Goal: Transaction & Acquisition: Book appointment/travel/reservation

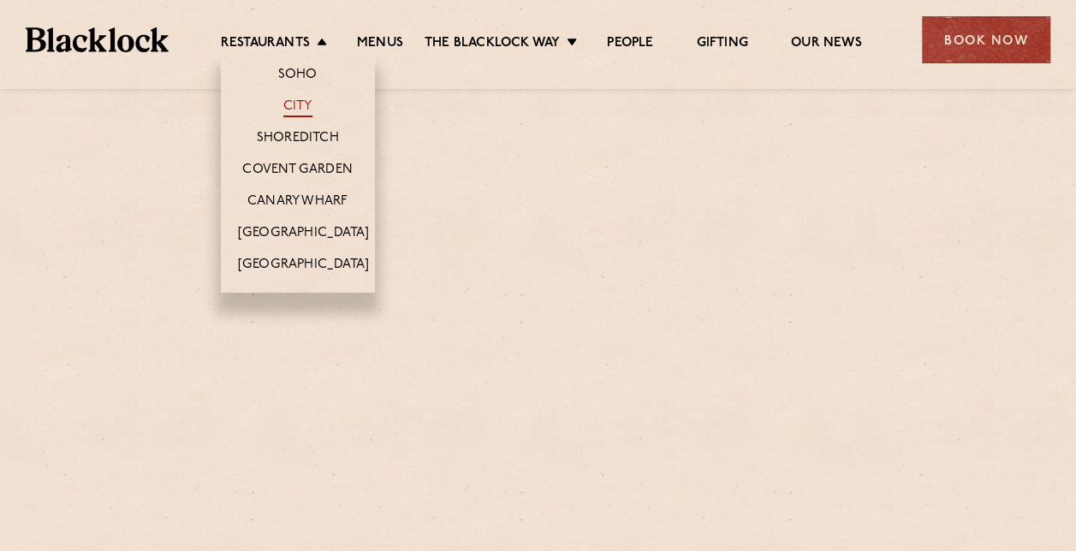
click at [308, 103] on link "City" at bounding box center [297, 107] width 29 height 19
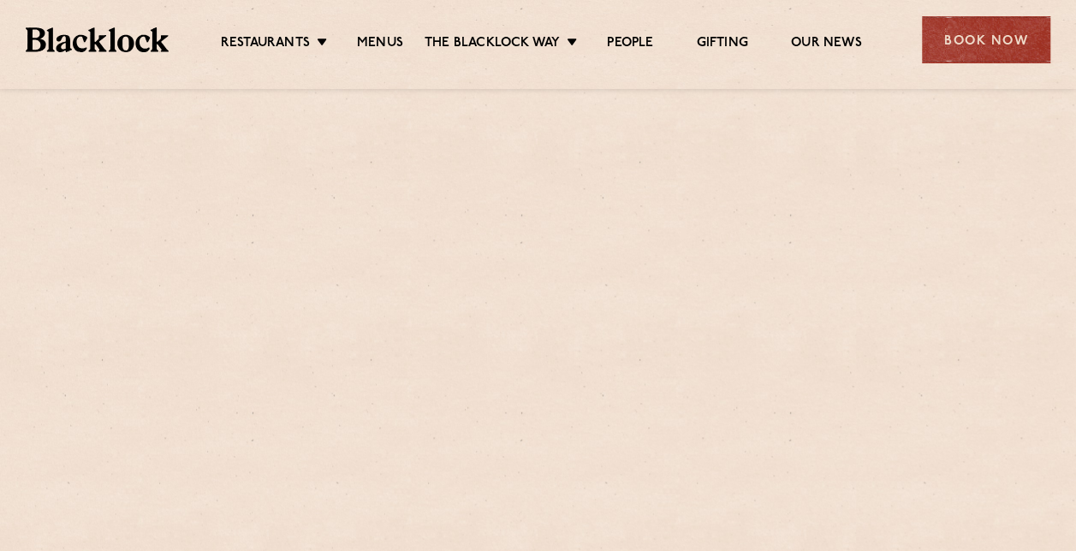
scroll to position [964, 0]
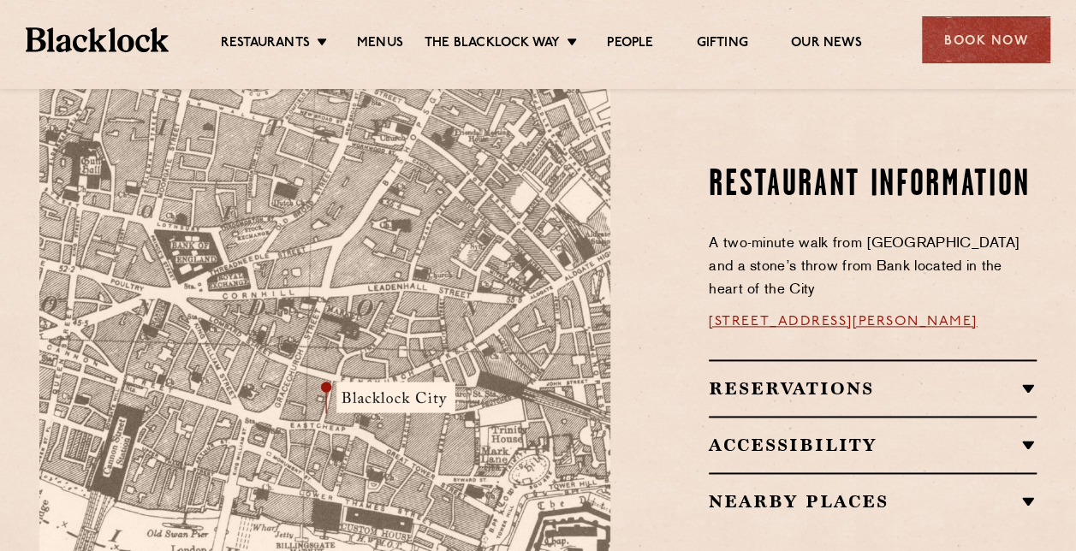
click at [857, 378] on h2 "Reservations" at bounding box center [873, 388] width 328 height 21
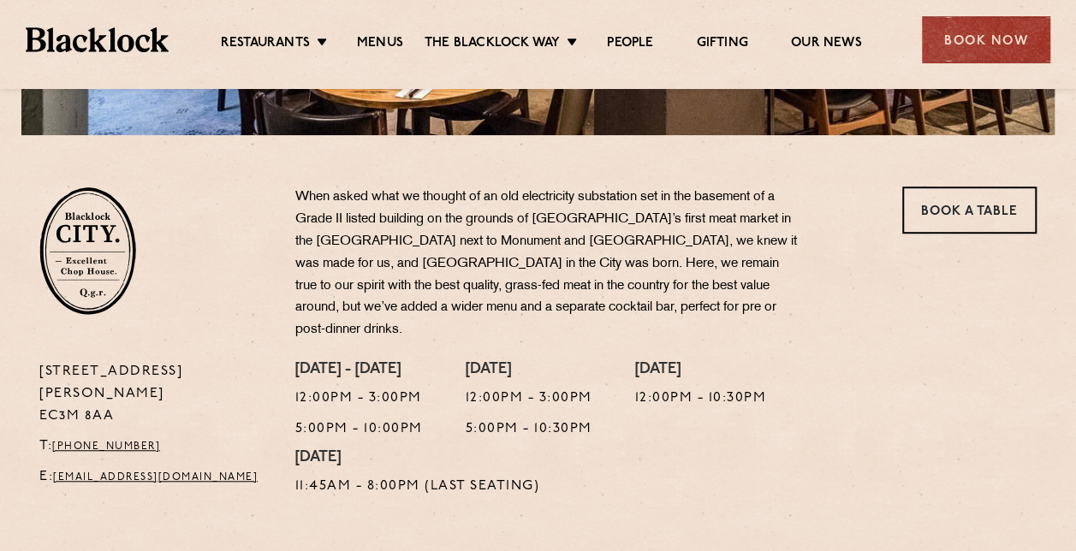
scroll to position [428, 0]
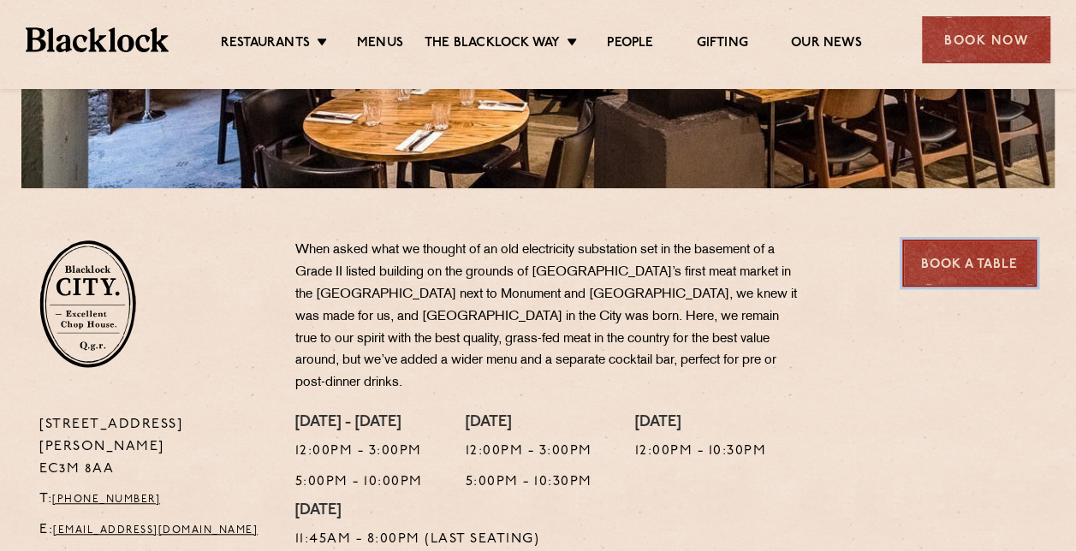
click at [982, 263] on link "Book a Table" at bounding box center [969, 263] width 134 height 47
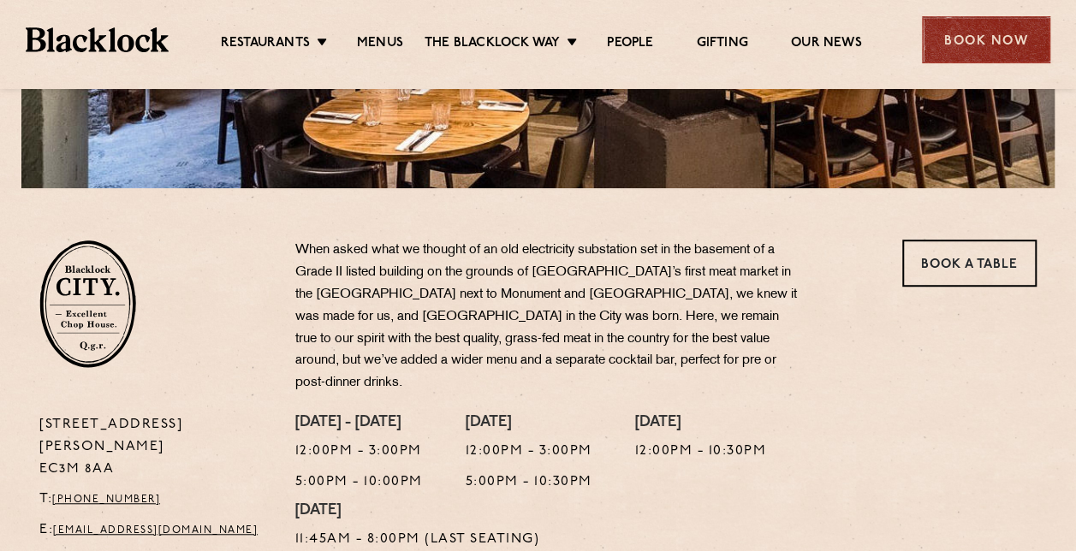
click at [1009, 45] on div "Book Now" at bounding box center [986, 39] width 128 height 47
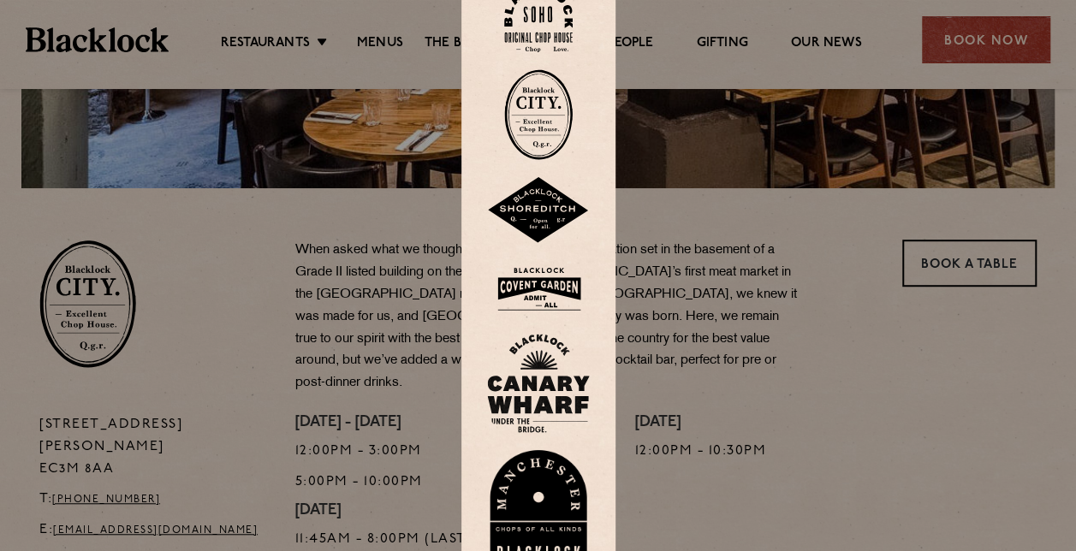
click at [539, 123] on img at bounding box center [538, 114] width 68 height 91
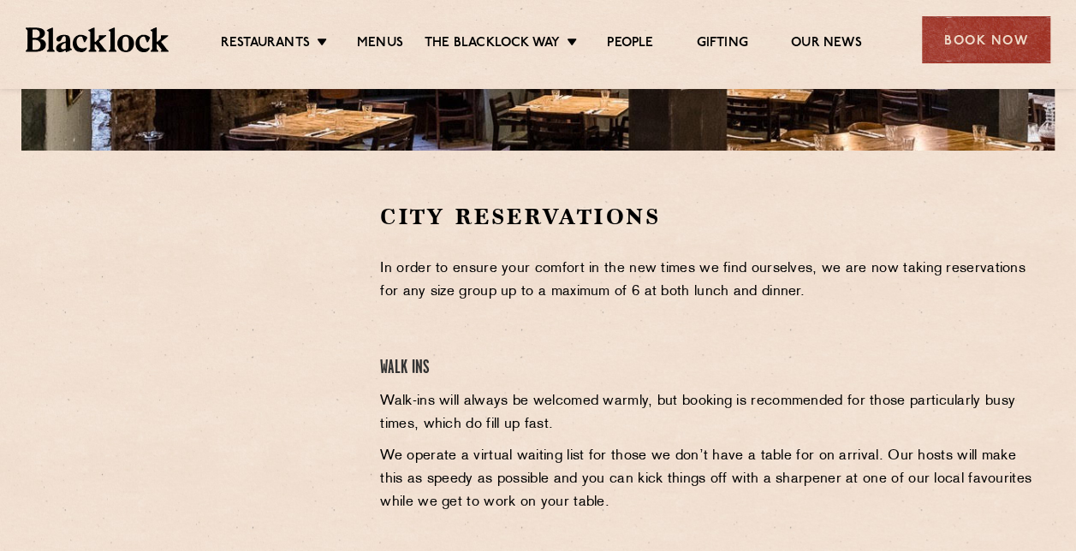
scroll to position [482, 0]
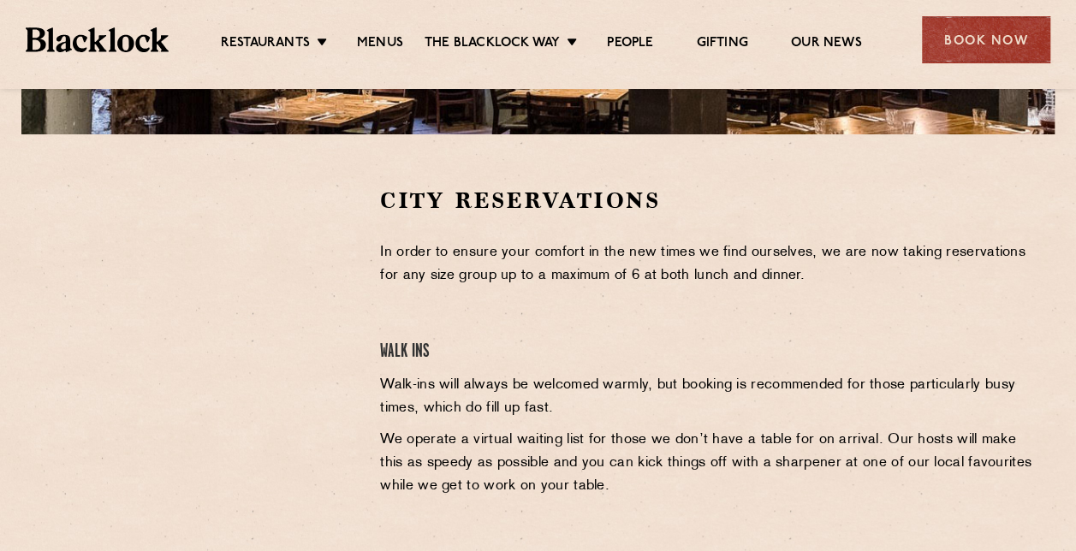
click at [611, 276] on p "In order to ensure your comfort in the new times we find ourselves, we are now …" at bounding box center [708, 264] width 657 height 46
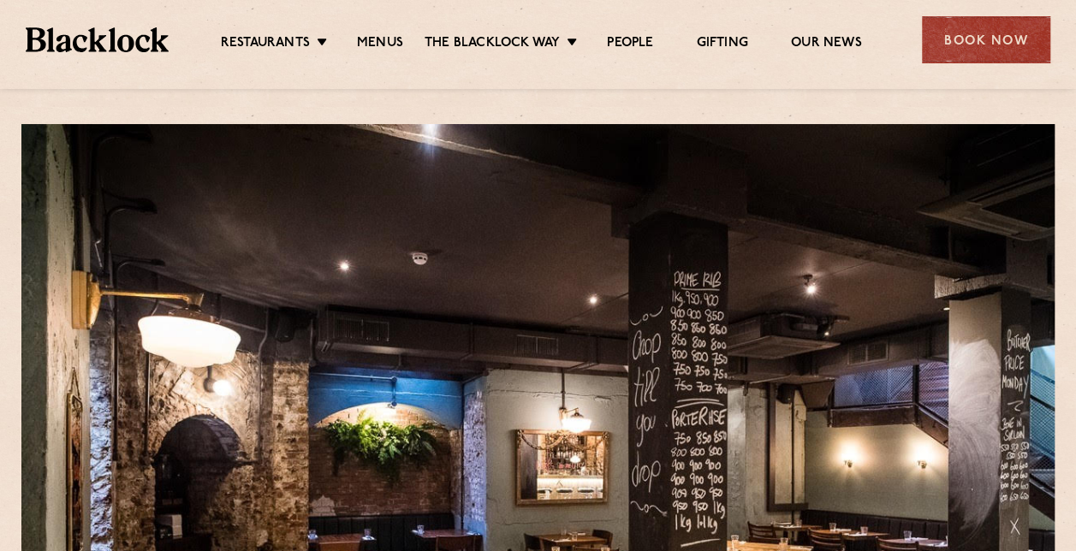
scroll to position [0, 0]
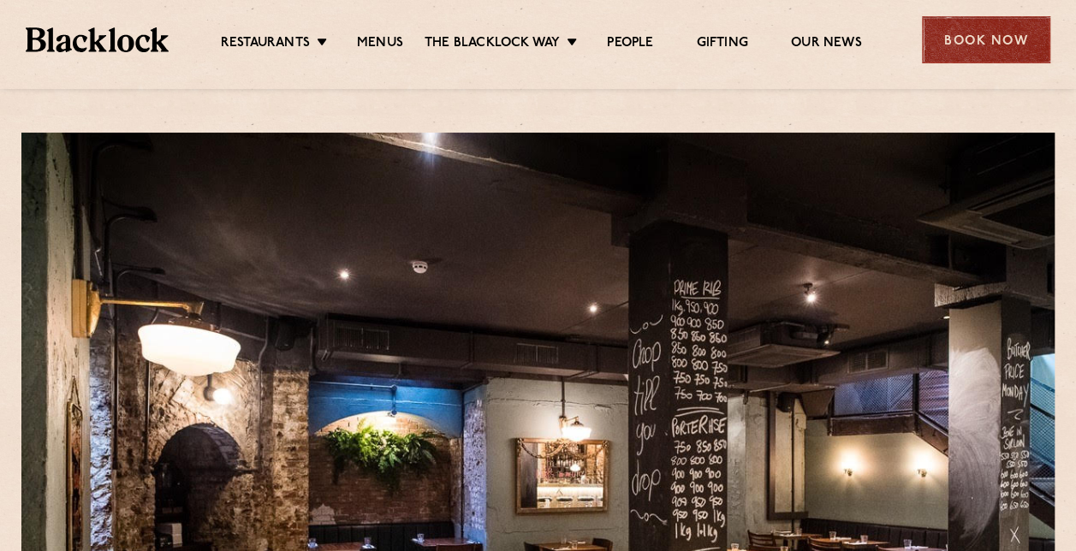
click at [965, 55] on div "Book Now" at bounding box center [986, 39] width 128 height 47
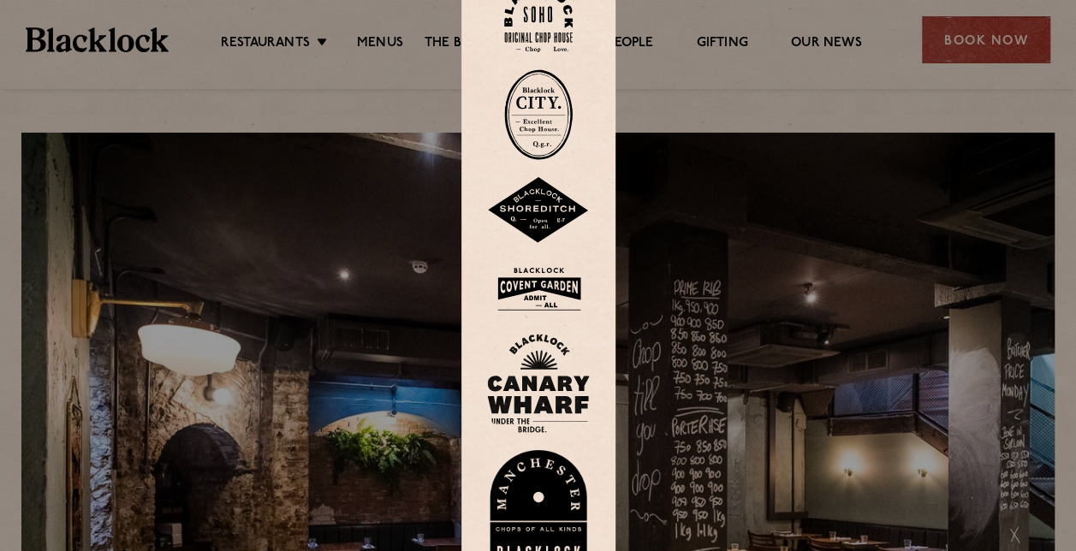
click at [541, 116] on img at bounding box center [538, 114] width 68 height 91
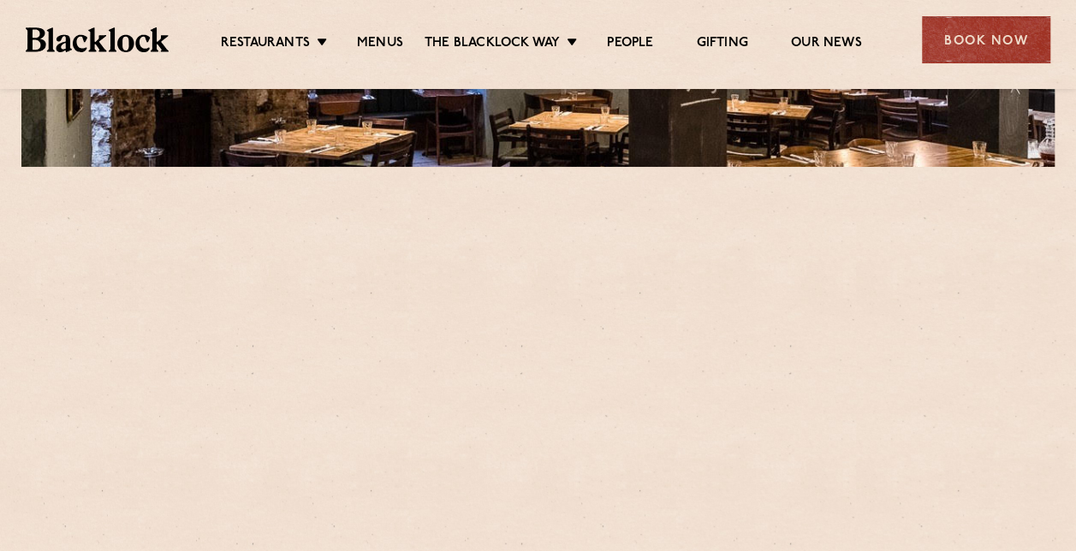
scroll to position [482, 0]
